Goal: Communication & Community: Answer question/provide support

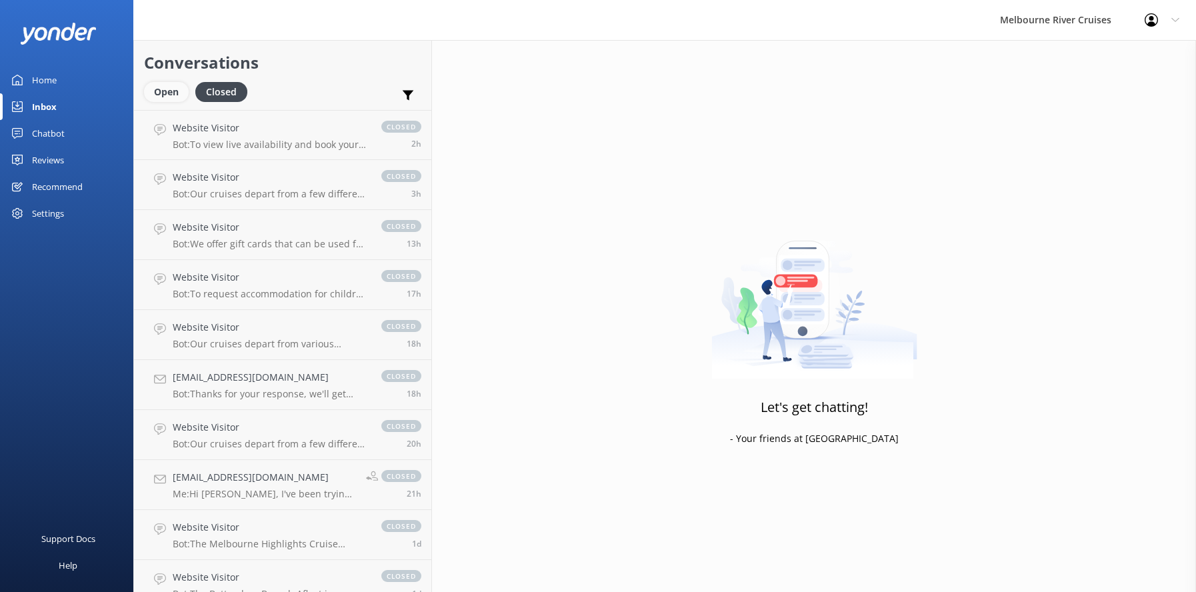
click at [157, 93] on div "Open" at bounding box center [166, 92] width 45 height 20
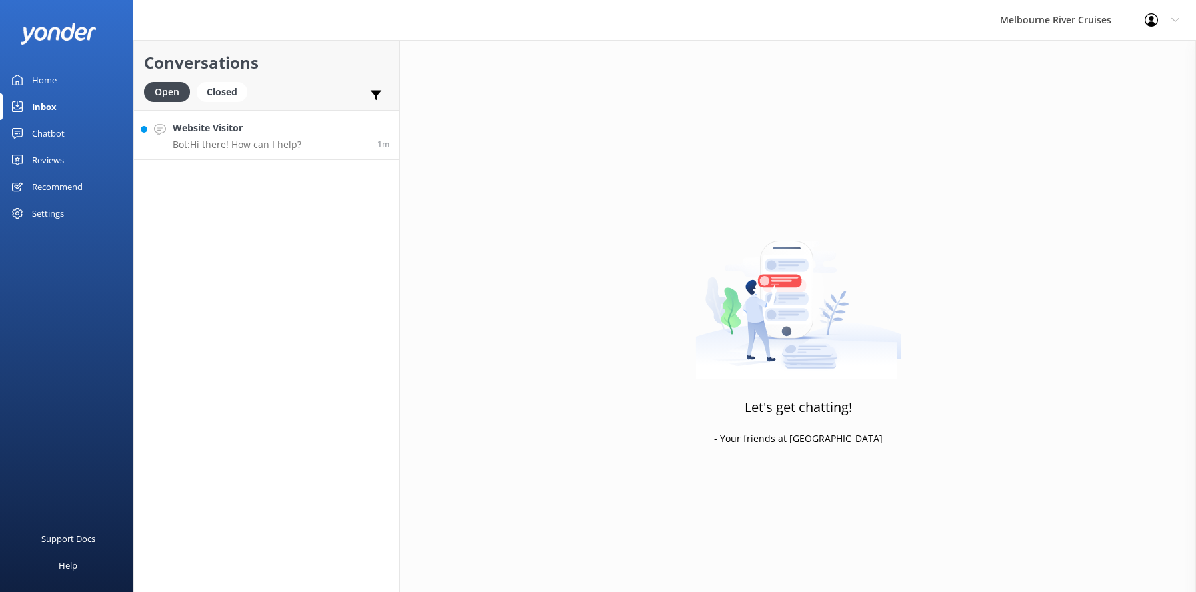
click at [220, 138] on div "Website Visitor Bot: Hi there! How can I help?" at bounding box center [237, 135] width 129 height 29
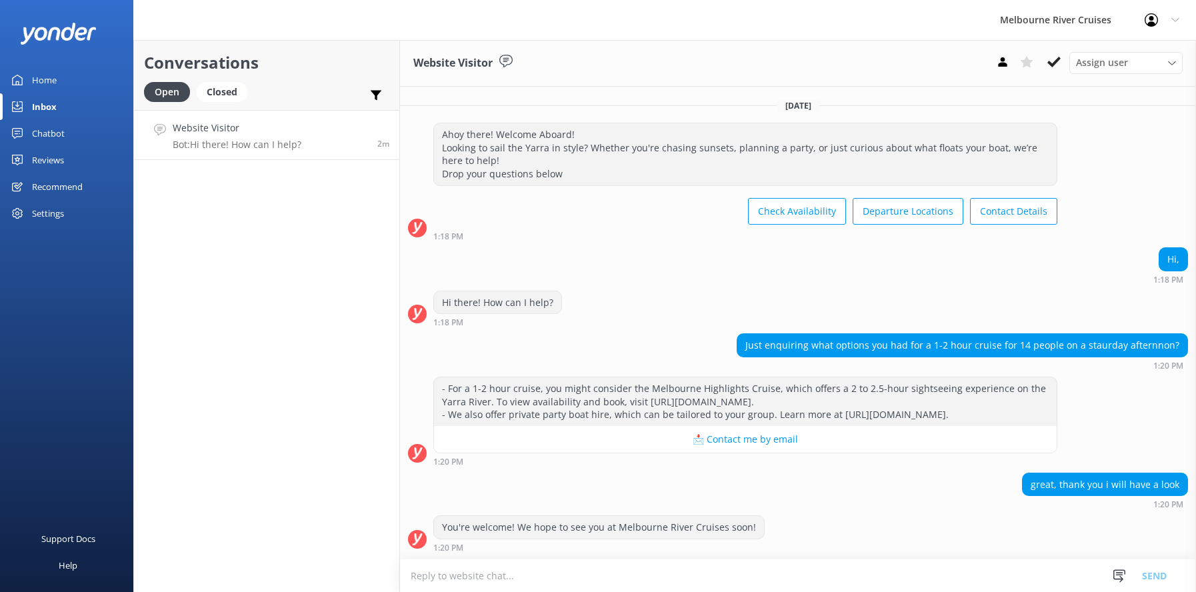
scroll to position [12, 0]
click at [223, 93] on div "Closed" at bounding box center [222, 92] width 51 height 20
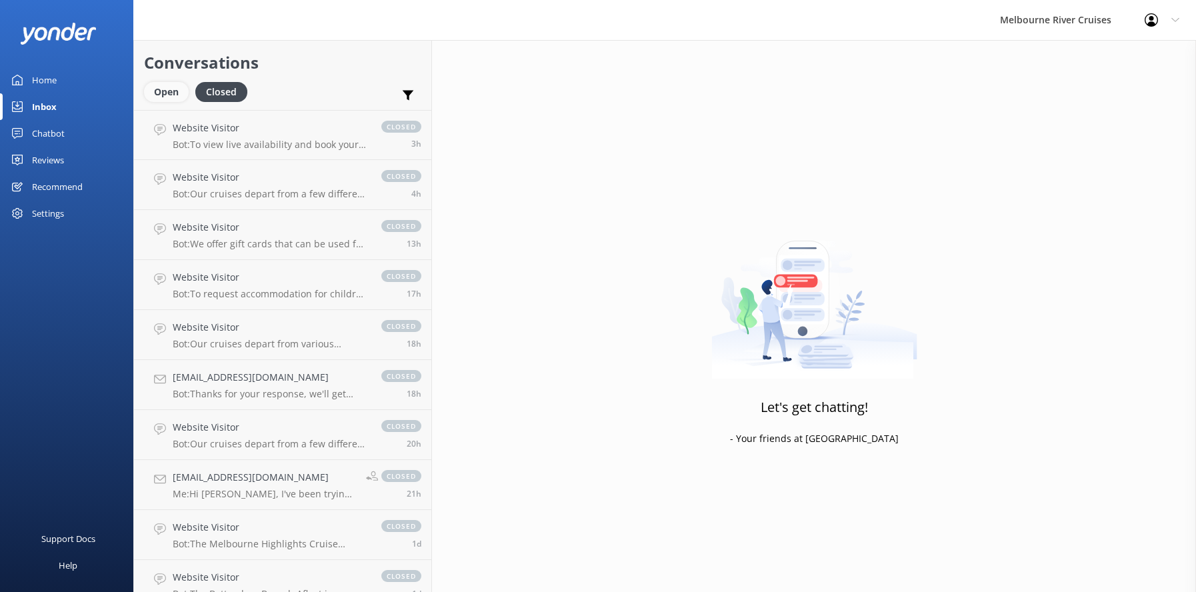
click at [162, 93] on div "Open" at bounding box center [166, 92] width 45 height 20
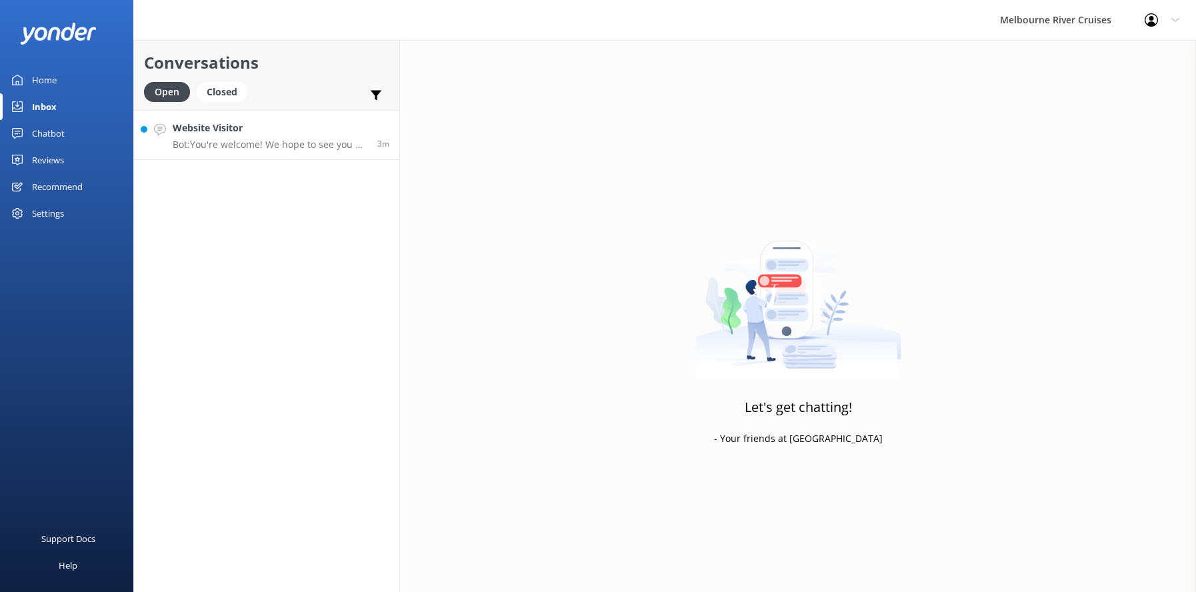
click at [219, 131] on h4 "Website Visitor" at bounding box center [270, 128] width 195 height 15
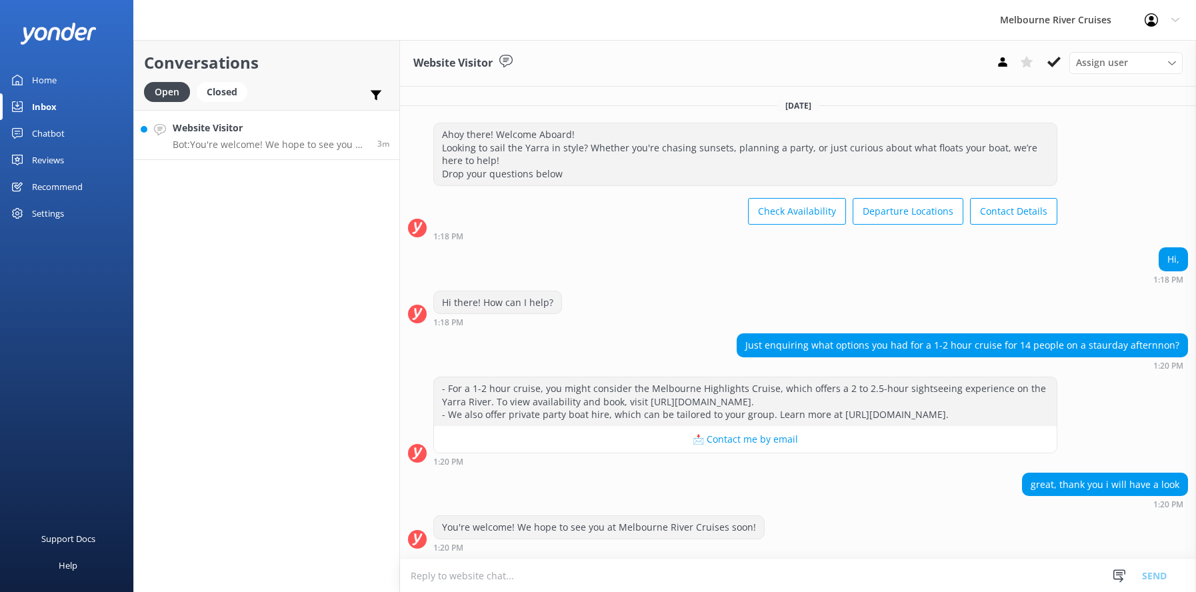
scroll to position [12, 0]
click at [214, 130] on h4 "Website Visitor" at bounding box center [270, 128] width 195 height 15
click at [225, 91] on div "Closed" at bounding box center [222, 92] width 51 height 20
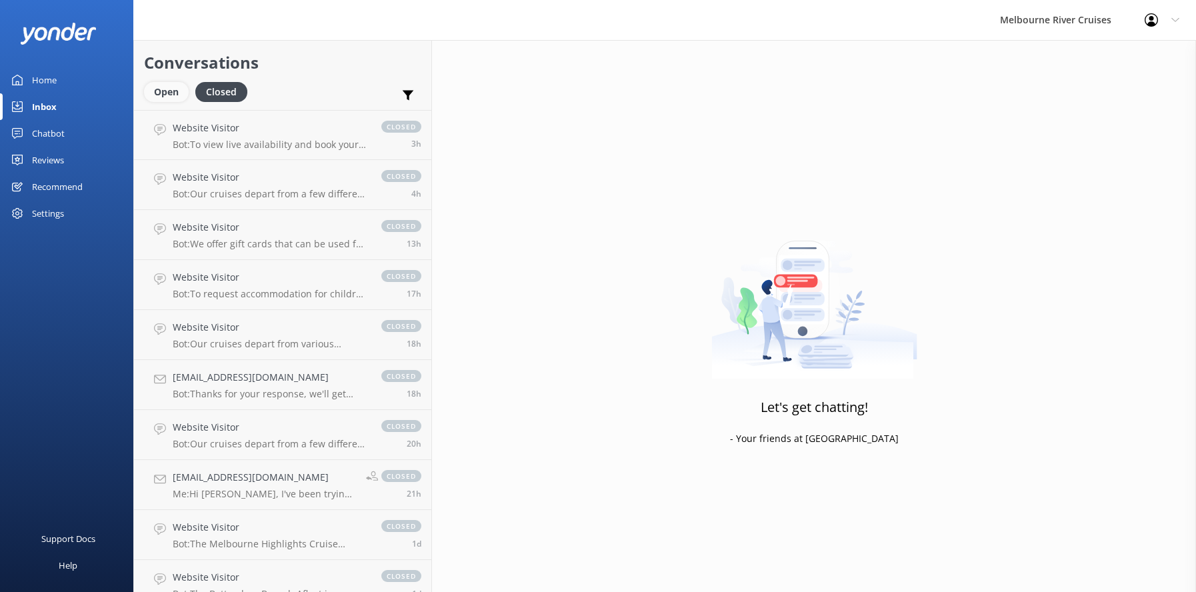
click at [165, 91] on div "Open" at bounding box center [166, 92] width 45 height 20
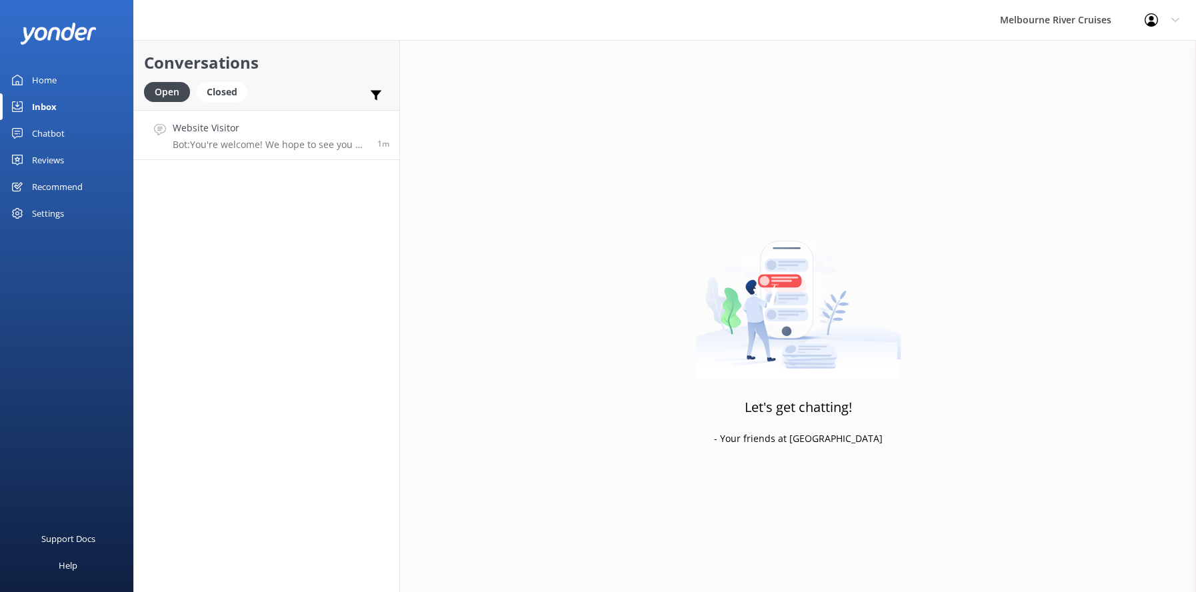
click at [197, 148] on p "Bot: You're welcome! We hope to see you at Melbourne River Cruises soon!" at bounding box center [270, 145] width 195 height 12
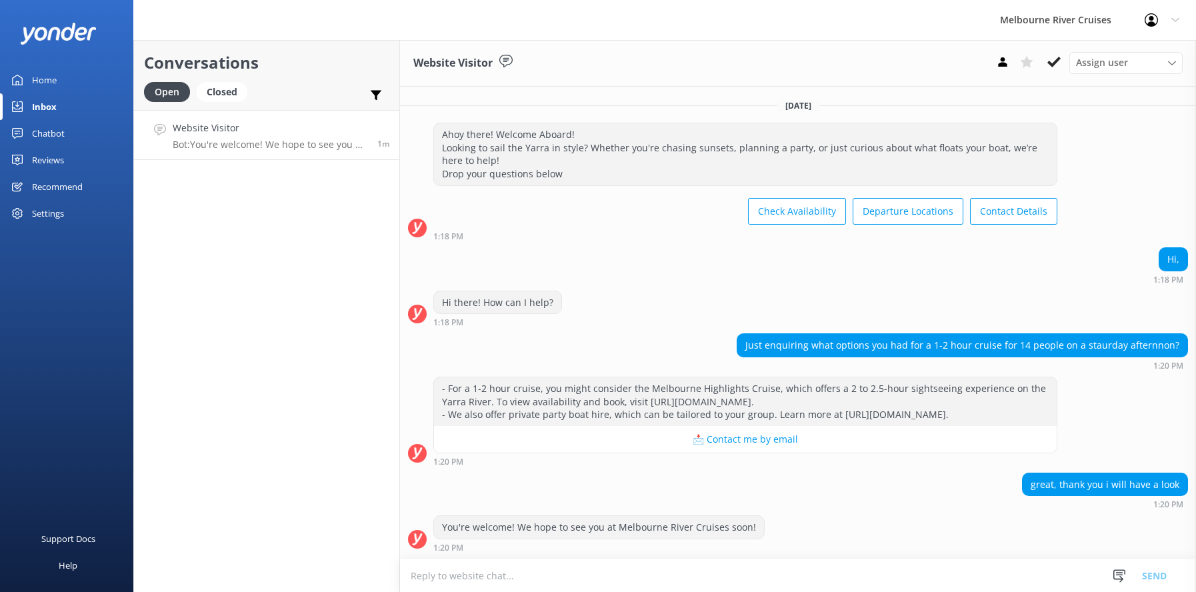
scroll to position [12, 0]
click at [1050, 63] on use at bounding box center [1054, 62] width 13 height 11
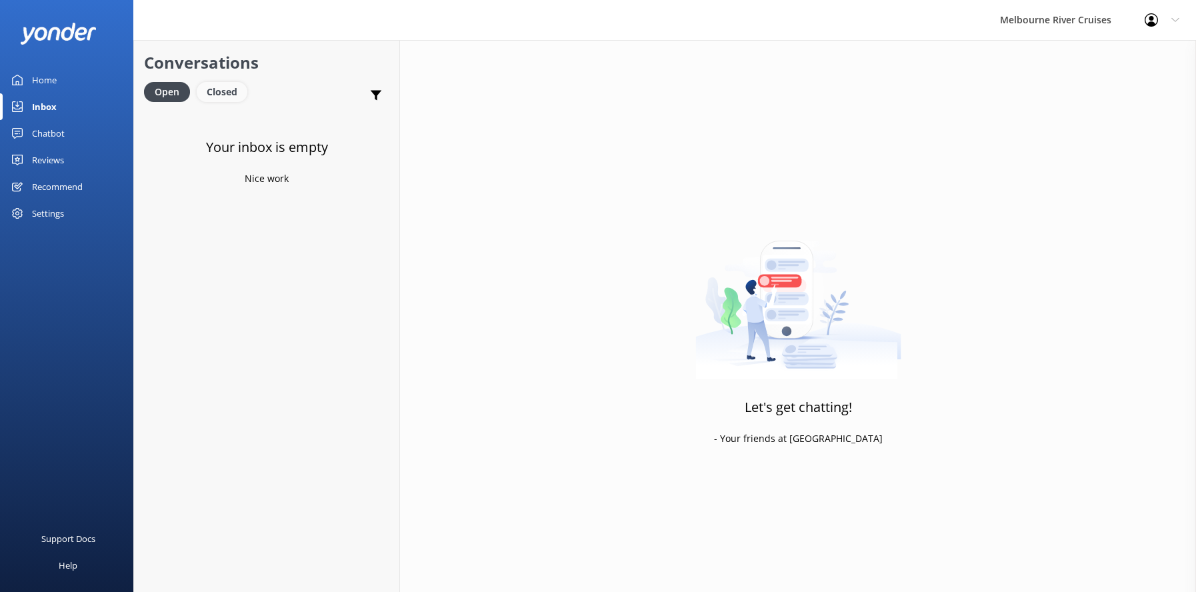
click at [223, 89] on div "Closed" at bounding box center [222, 92] width 51 height 20
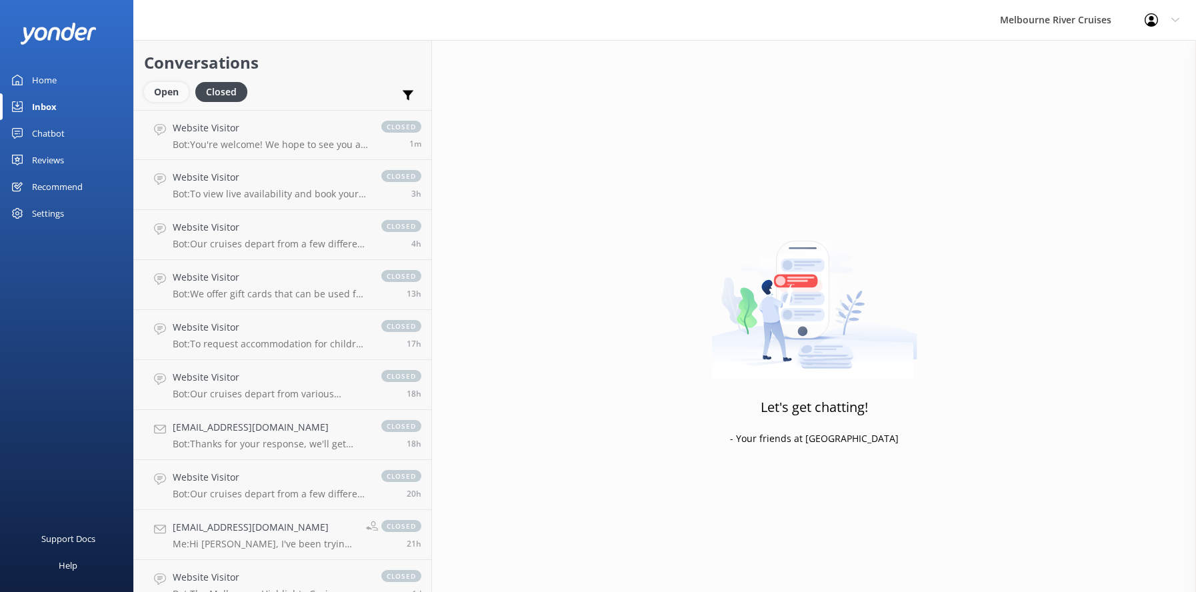
click at [159, 90] on div "Open" at bounding box center [166, 92] width 45 height 20
